Goal: Information Seeking & Learning: Learn about a topic

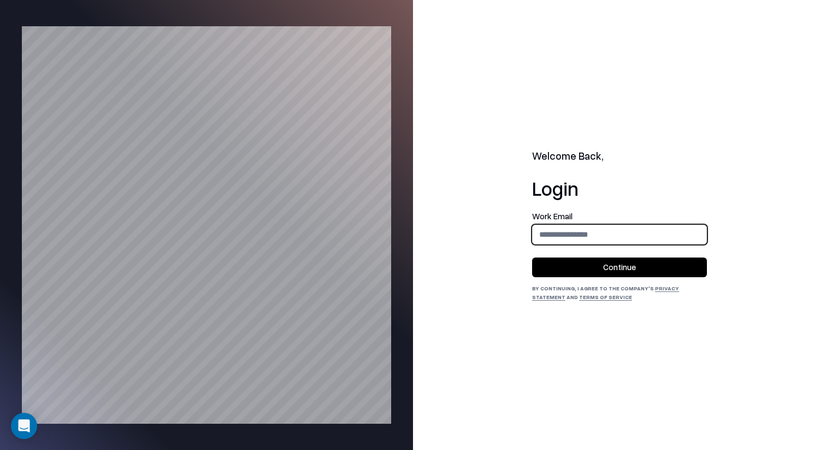
click at [683, 239] on input "email" at bounding box center [620, 234] width 174 height 20
type input "**********"
click at [673, 269] on button "Continue" at bounding box center [619, 267] width 175 height 20
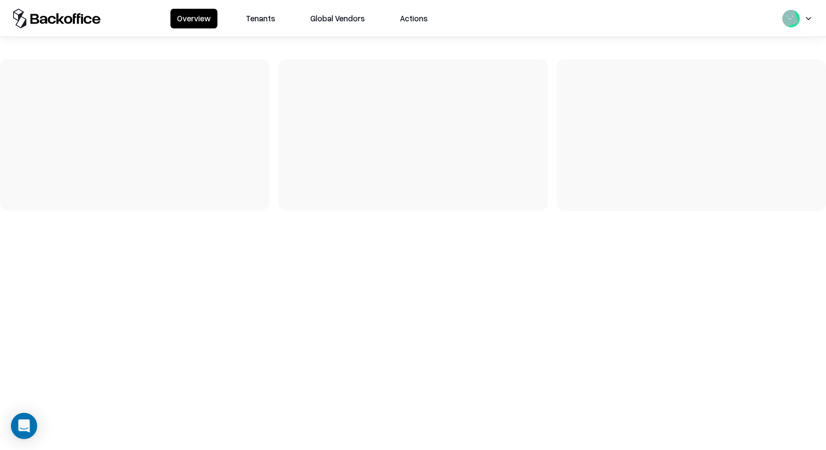
click at [256, 24] on button "Tenants" at bounding box center [260, 19] width 43 height 20
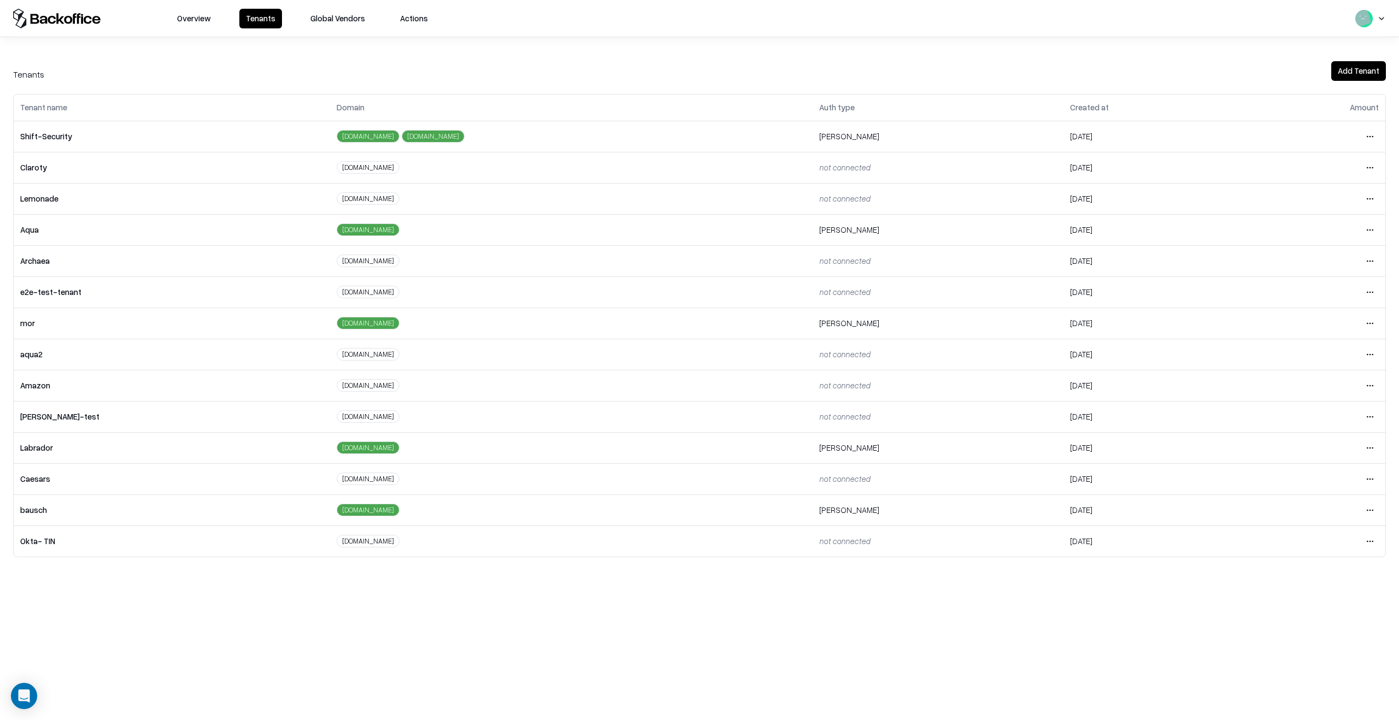
click at [826, 449] on html "Overview Tenants Global Vendors Actions Tenants Add Tenant Tenant name Domain A…" at bounding box center [699, 360] width 1399 height 720
click at [826, 449] on div "Login to tenant" at bounding box center [1324, 571] width 118 height 22
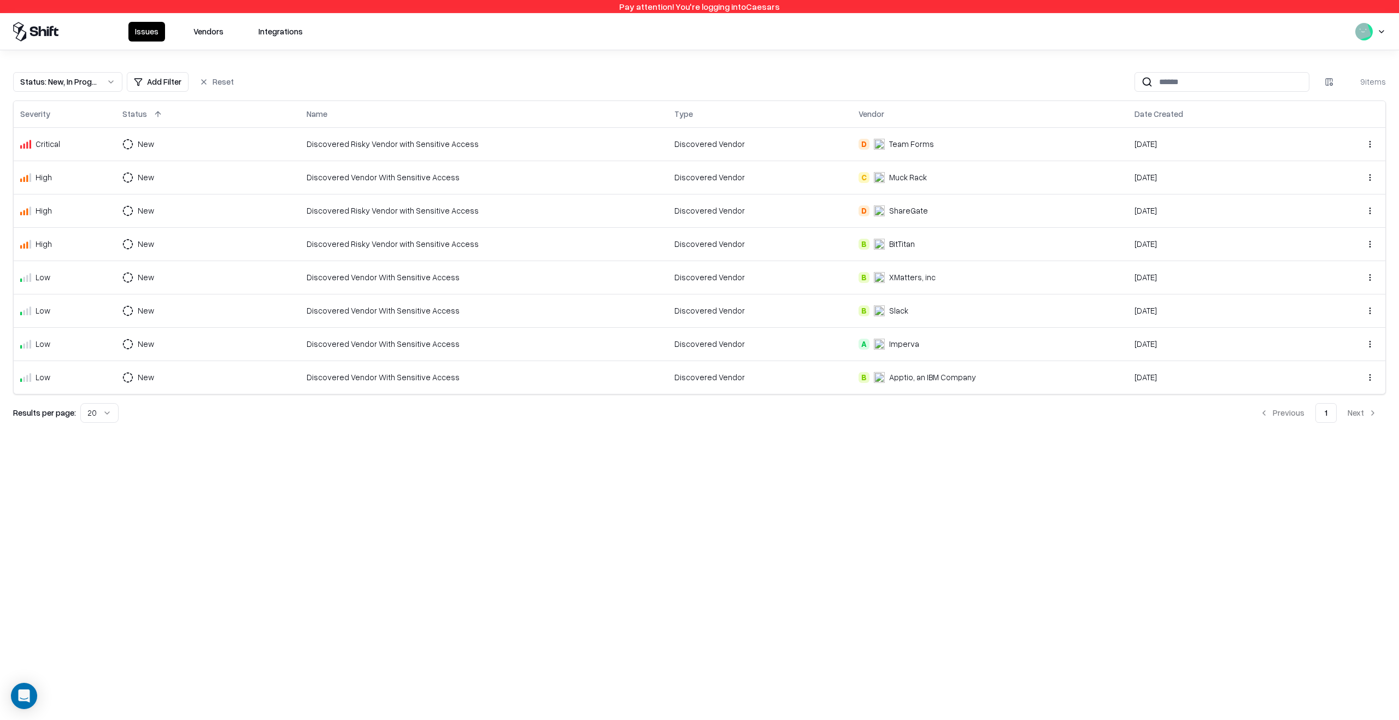
click at [399, 173] on div "Discovered Vendor With Sensitive Access" at bounding box center [484, 177] width 355 height 11
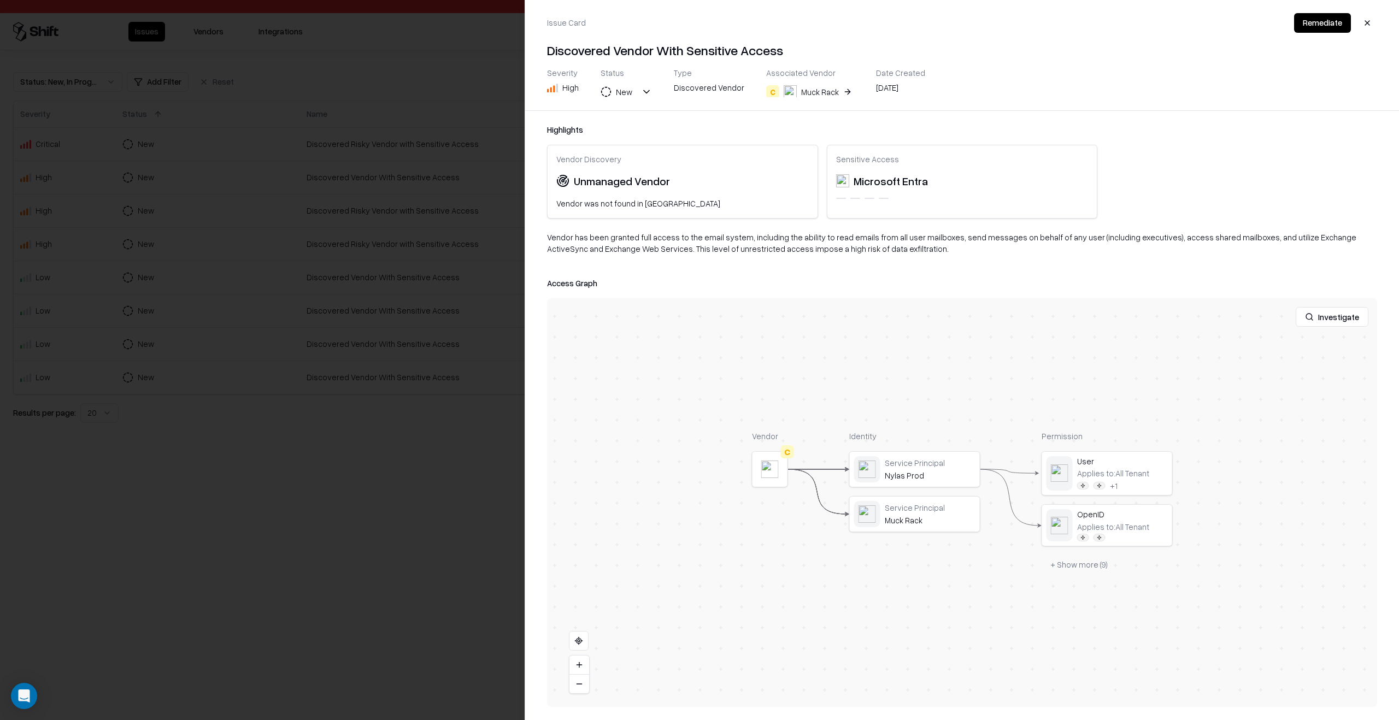
click at [919, 494] on div "Service Principal Nylas Prod Service Principal Muck Rack" at bounding box center [914, 491] width 131 height 81
click at [0, 0] on button at bounding box center [0, 0] width 0 height 0
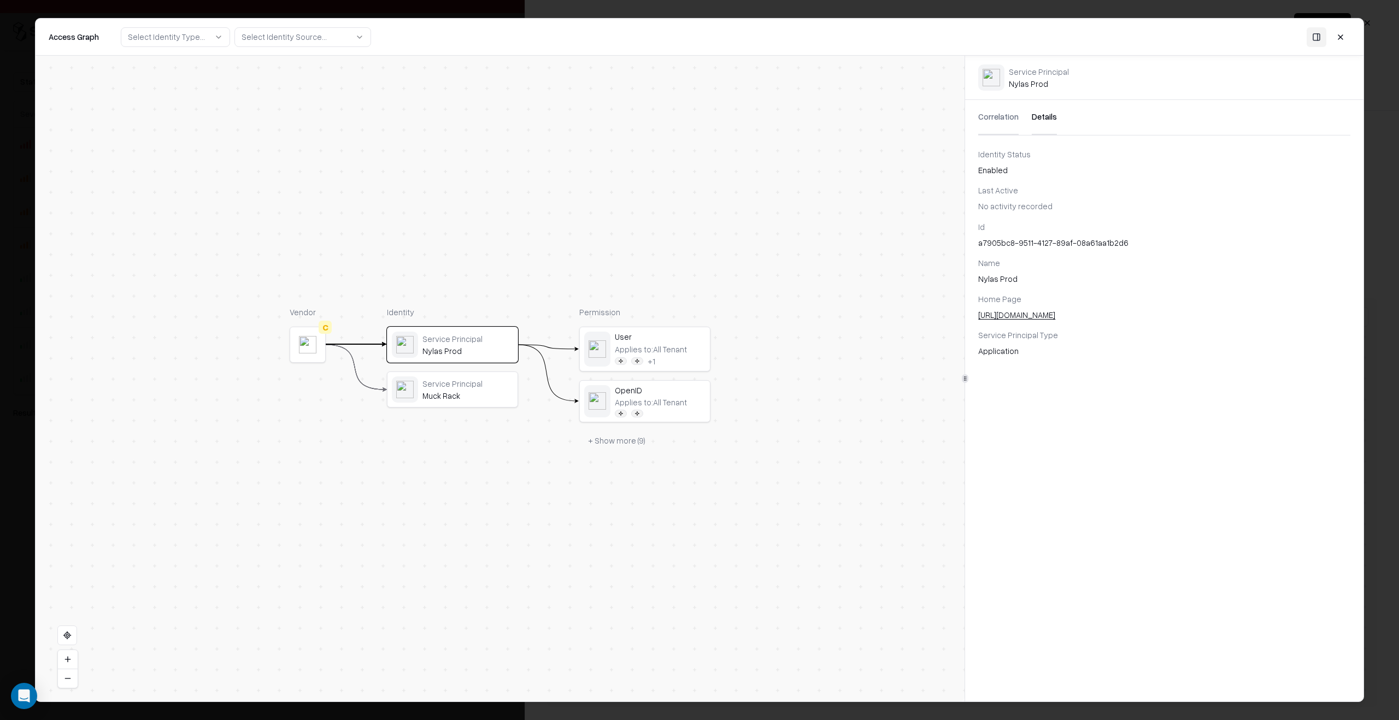
click at [1041, 125] on button "Details" at bounding box center [1044, 117] width 25 height 35
click at [682, 360] on div "Applies to: All Tenant + 1" at bounding box center [660, 355] width 91 height 22
click at [1011, 255] on icon at bounding box center [1010, 253] width 7 height 7
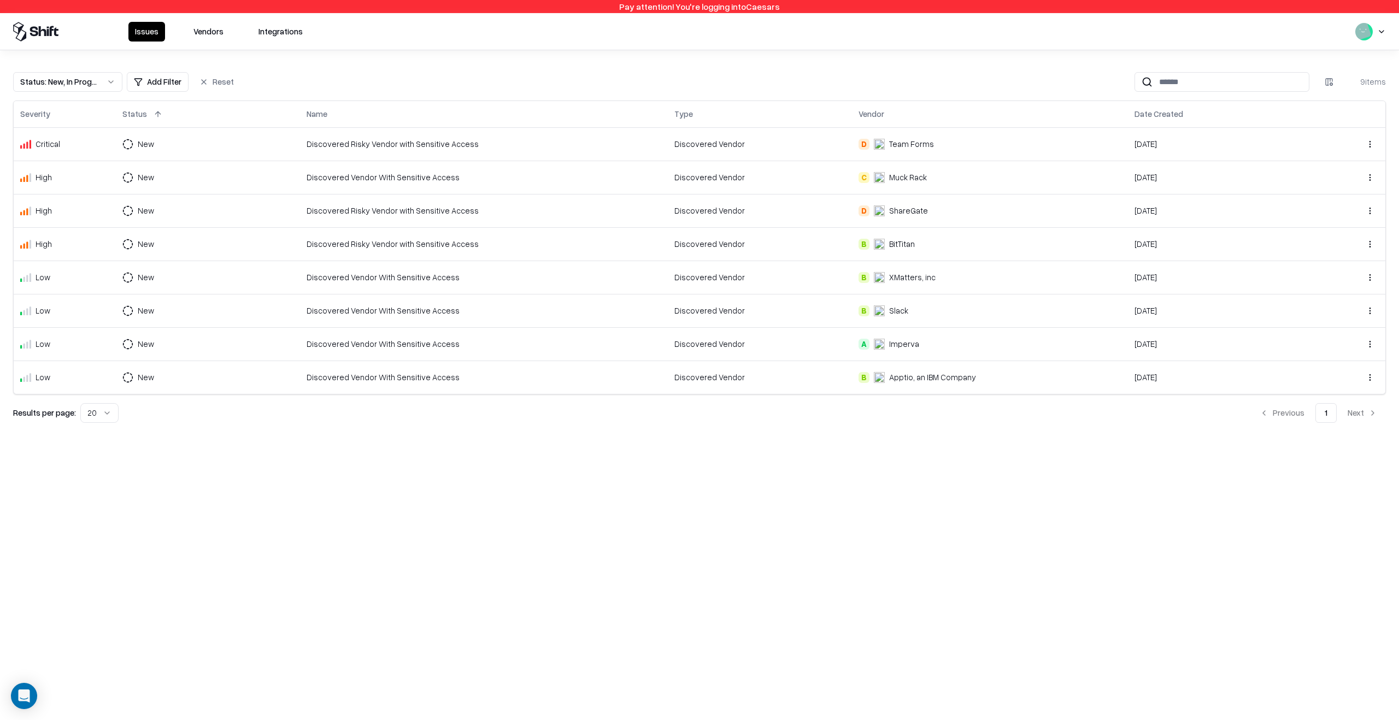
click at [216, 28] on button "Vendors" at bounding box center [208, 32] width 43 height 20
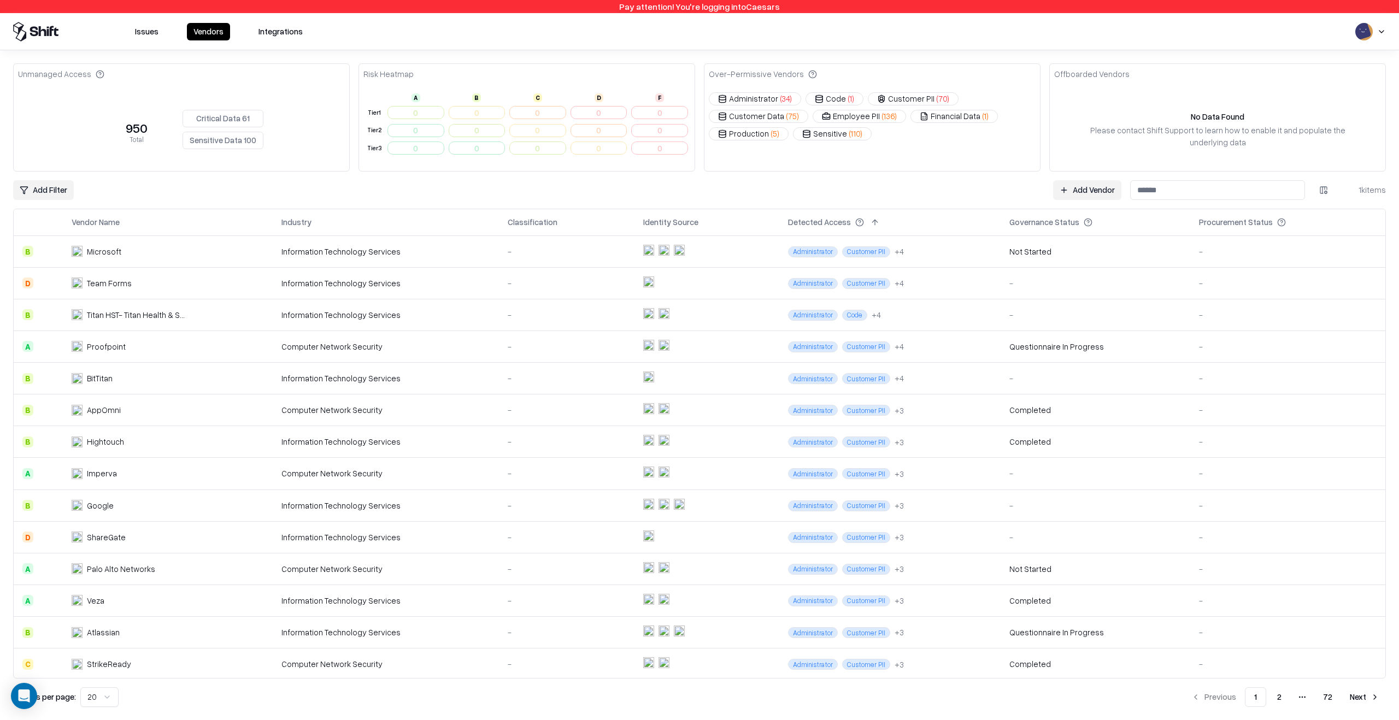
click at [346, 373] on div "Information Technology Services" at bounding box center [385, 378] width 209 height 11
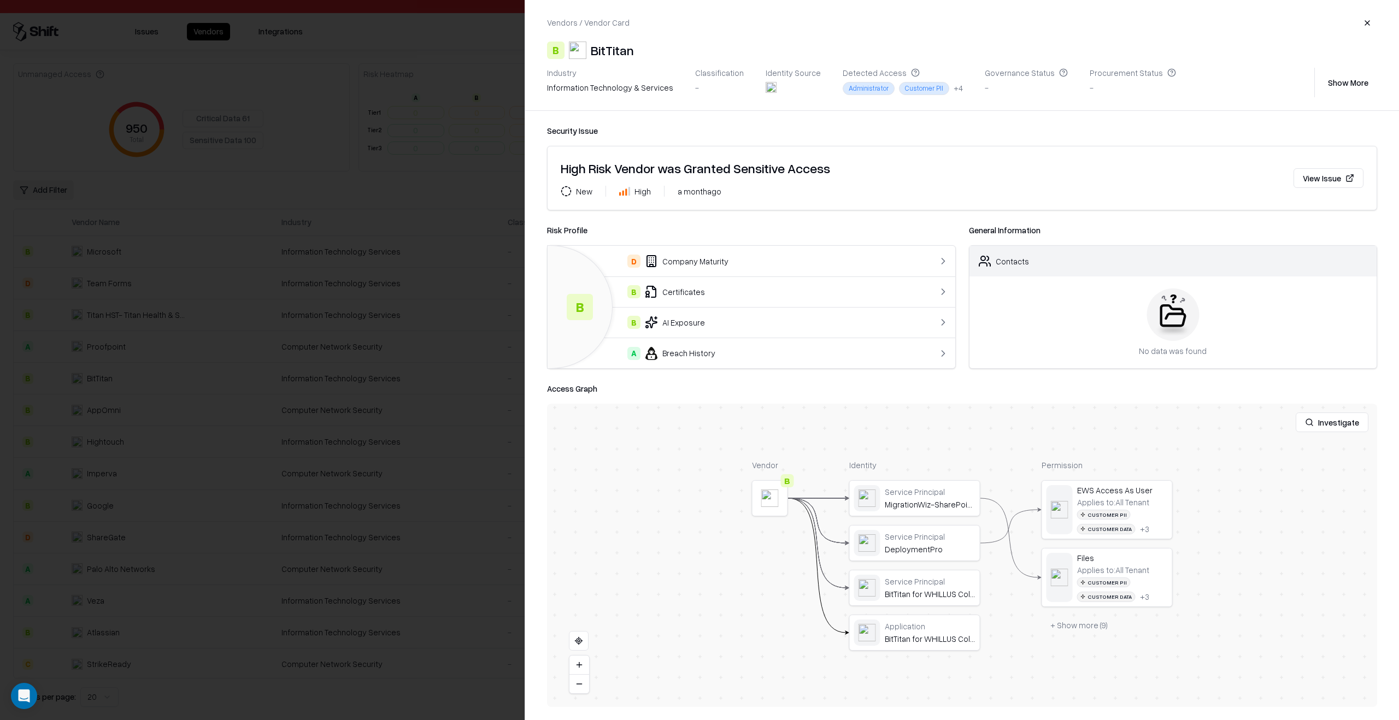
click at [0, 0] on div at bounding box center [0, 0] width 0 height 0
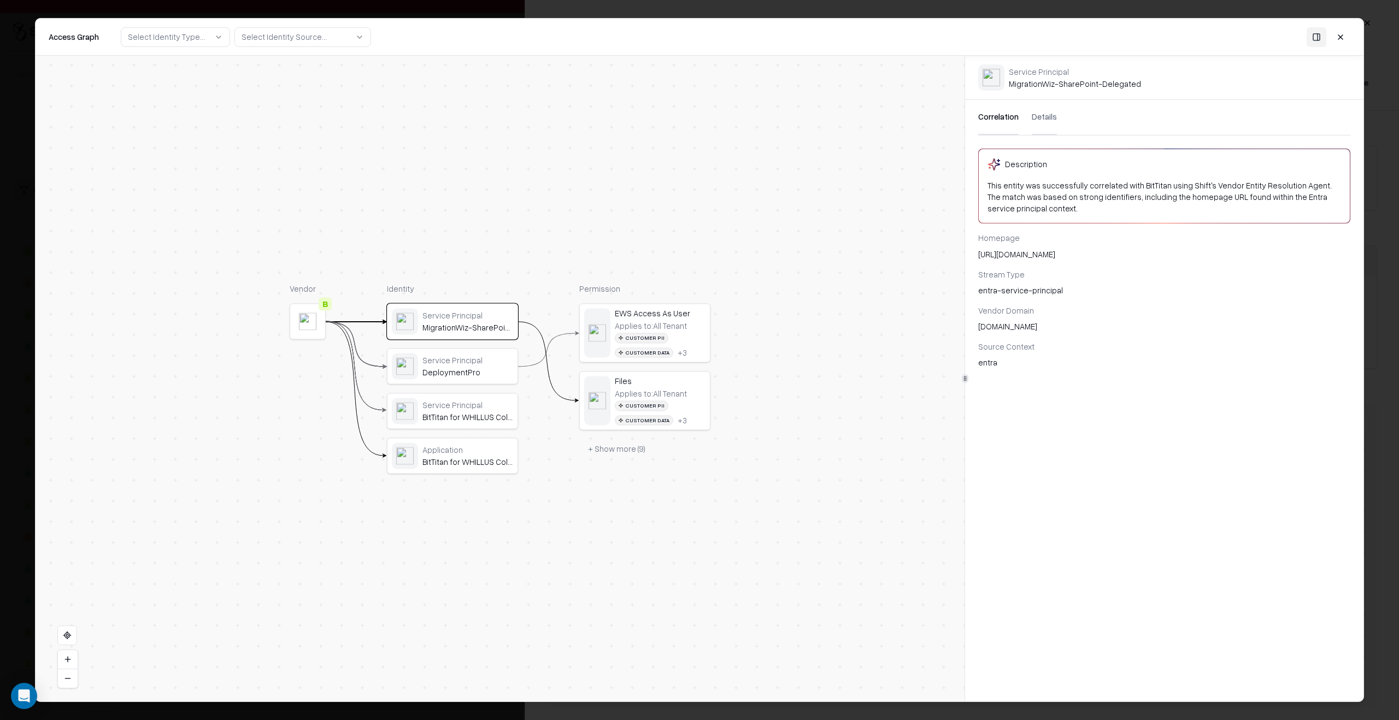
click at [689, 310] on div "EWS Access As User" at bounding box center [660, 314] width 91 height 10
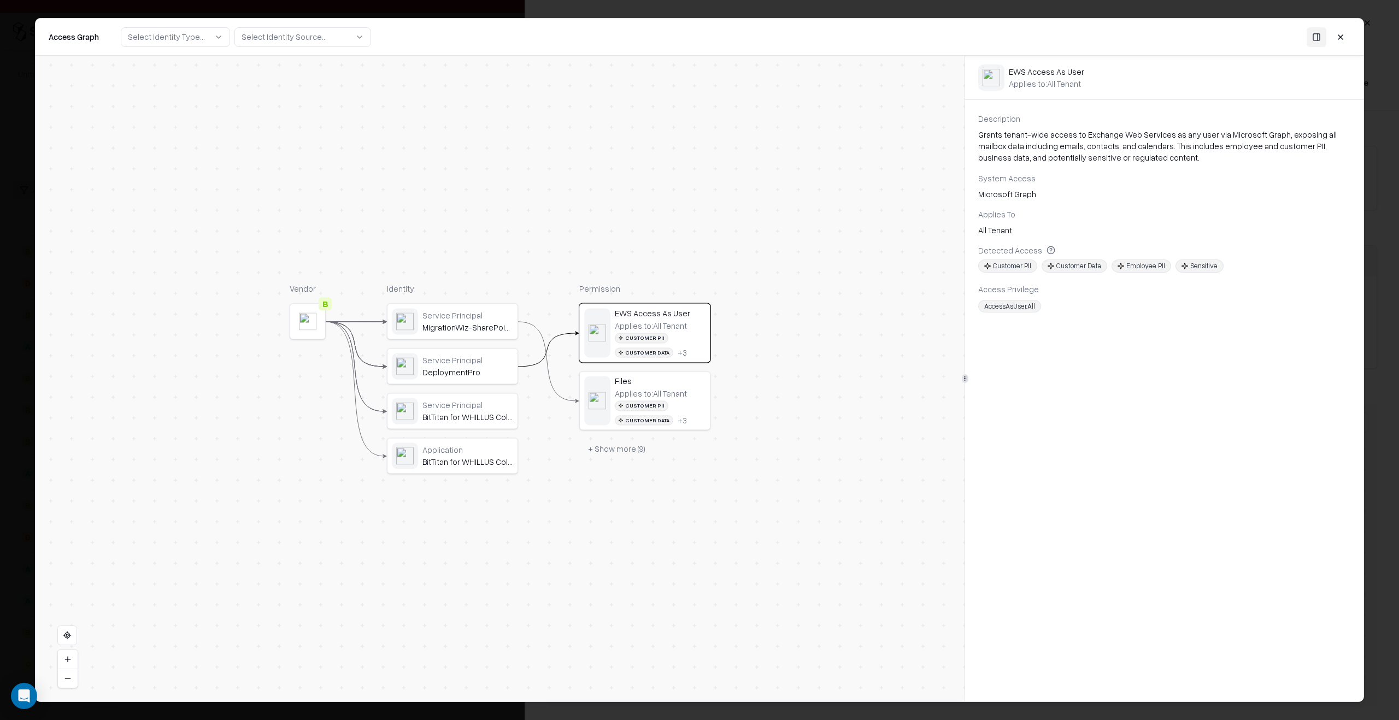
click at [680, 392] on div "Applies to: All Tenant" at bounding box center [651, 394] width 72 height 10
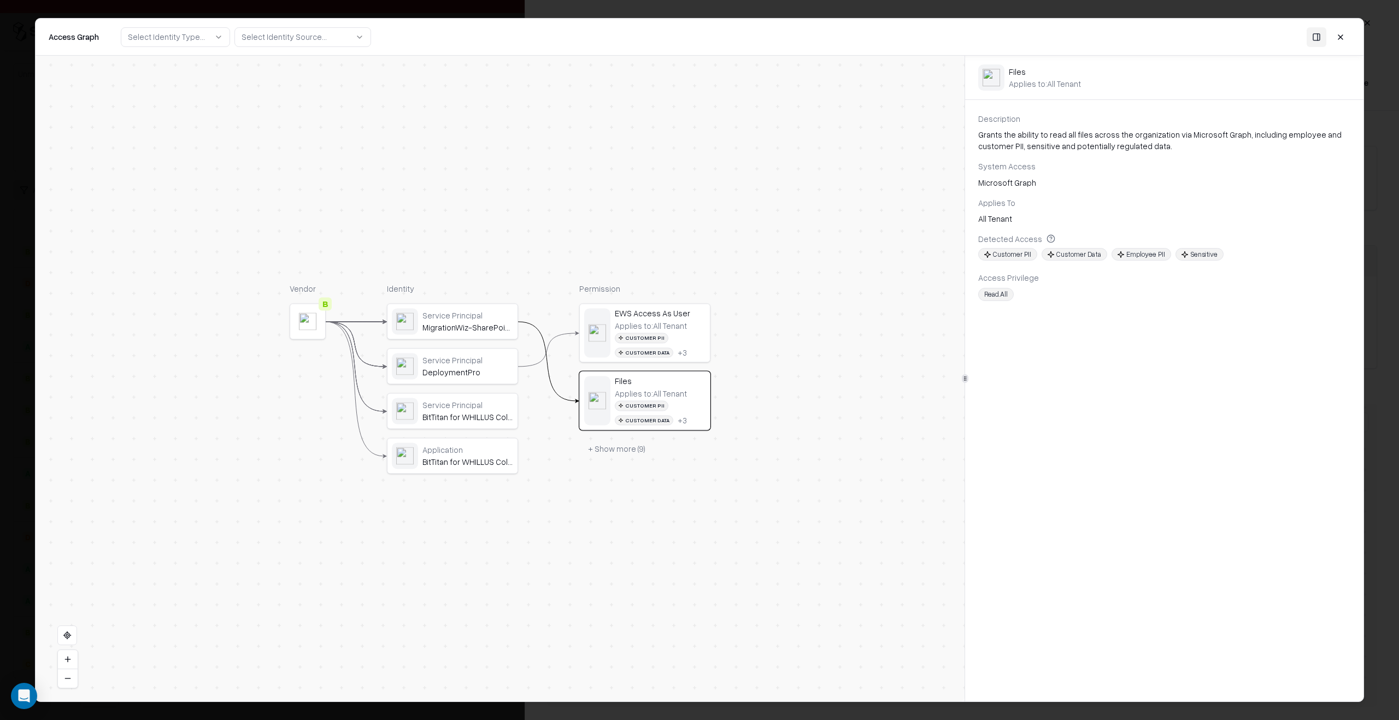
click at [443, 416] on div "BitTitan for WHILLUS Collapse Project" at bounding box center [467, 418] width 91 height 10
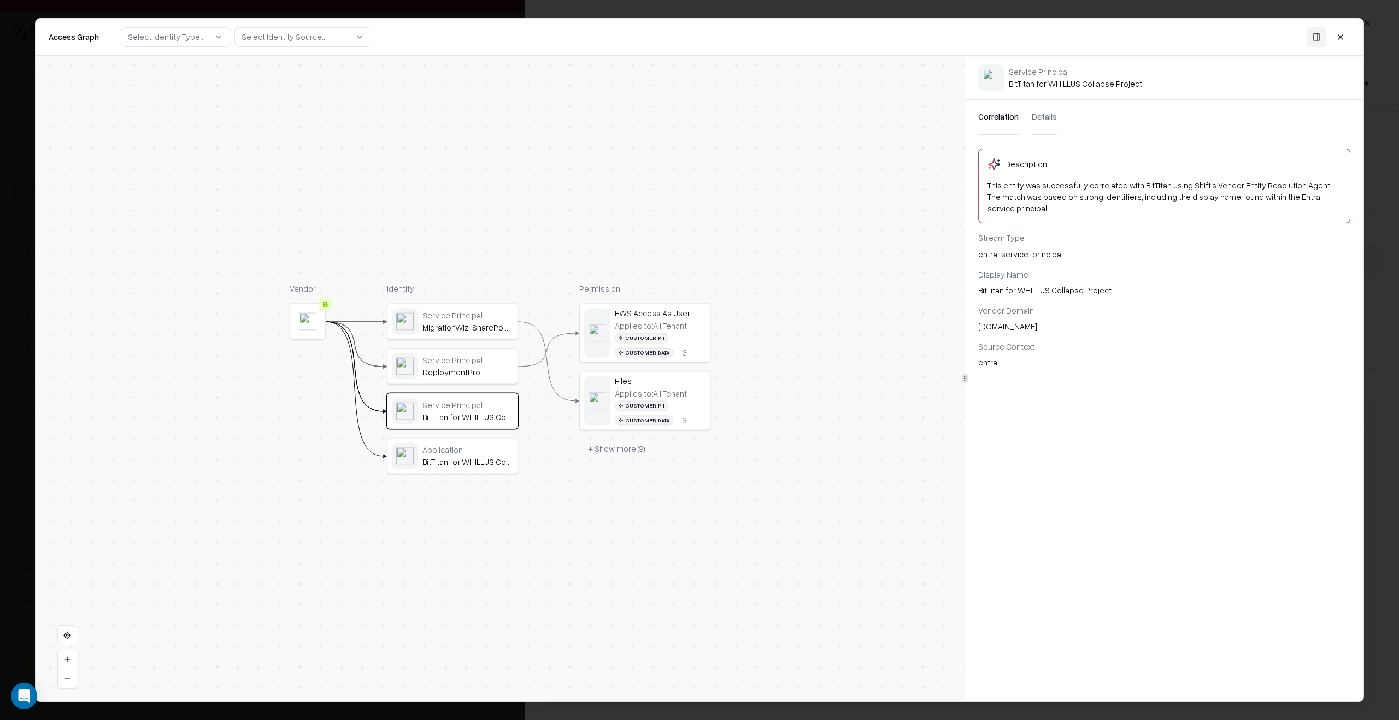
click at [471, 363] on div "Service Principal" at bounding box center [467, 360] width 91 height 10
click at [692, 401] on div "Customer PII Customer Data + 3" at bounding box center [660, 413] width 91 height 25
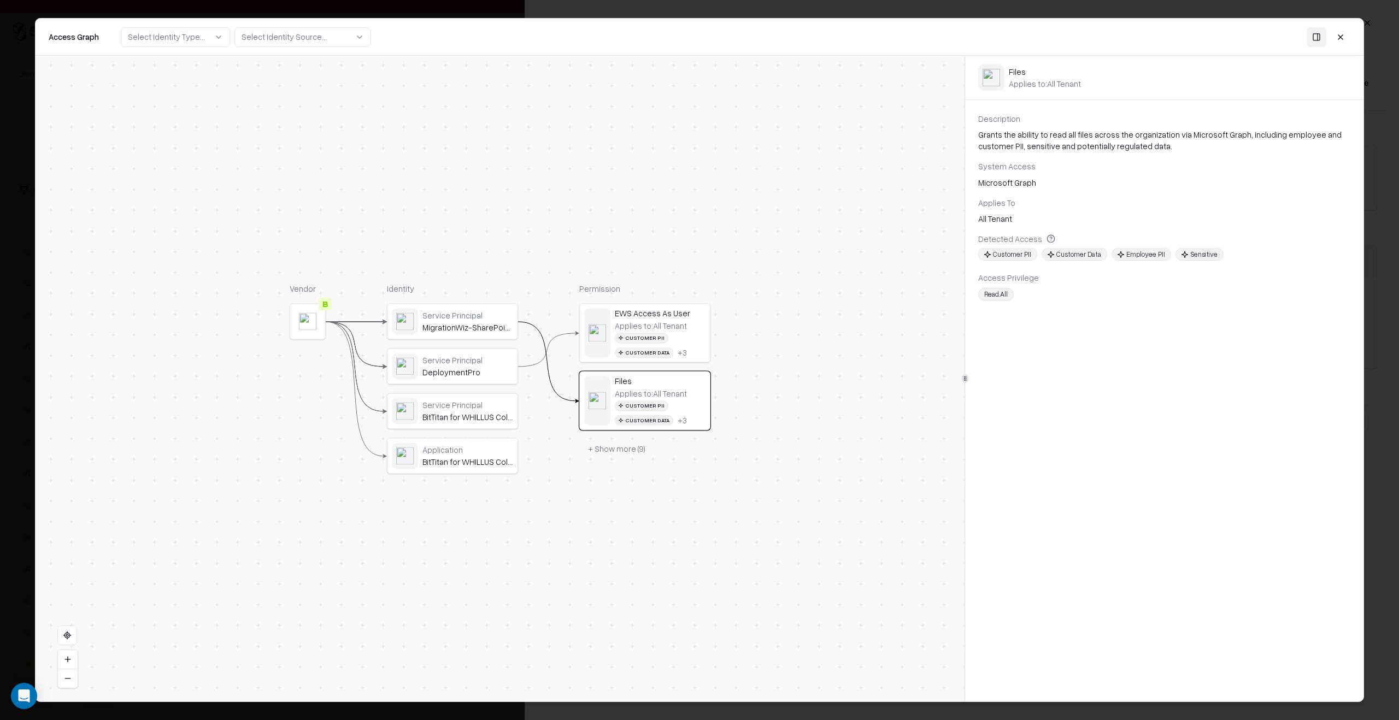
click at [21, 272] on body "Pay attention! You're logging into Caesars Issues Vendors Integrations Unmanage…" at bounding box center [699, 360] width 1399 height 720
